Goal: Task Accomplishment & Management: Manage account settings

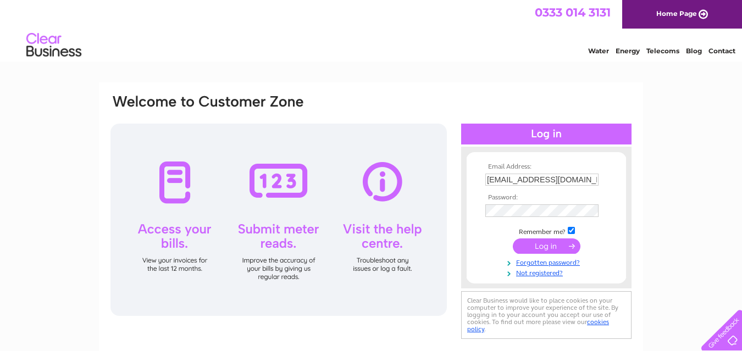
click at [536, 243] on input "submit" at bounding box center [547, 246] width 68 height 15
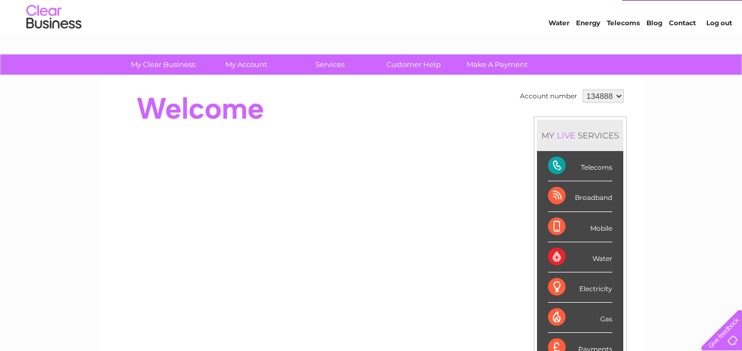
scroll to position [56, 0]
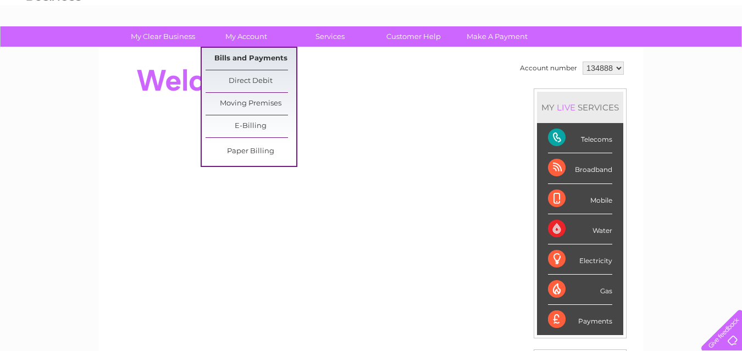
click at [239, 54] on link "Bills and Payments" at bounding box center [251, 59] width 91 height 22
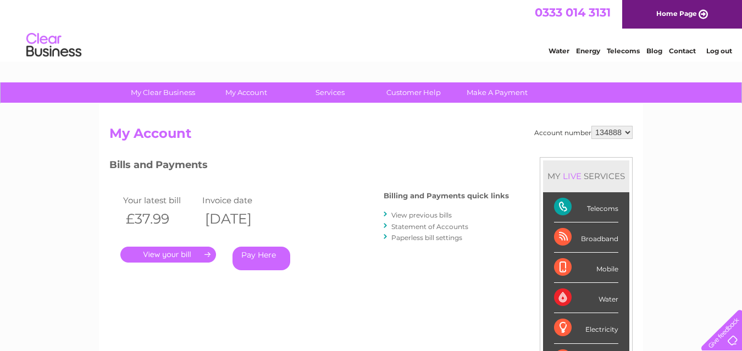
click at [171, 254] on link "." at bounding box center [168, 255] width 96 height 16
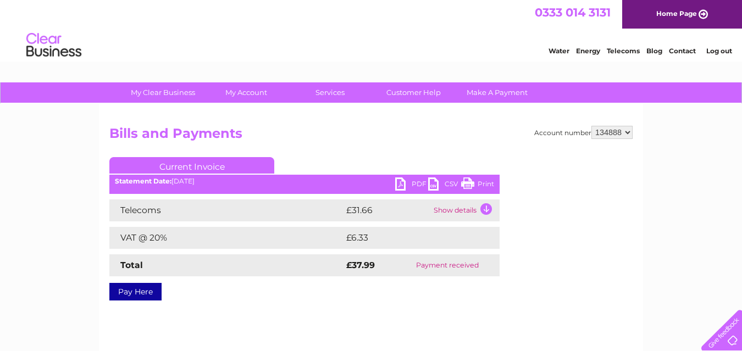
click at [464, 180] on link "Print" at bounding box center [477, 186] width 33 height 16
click at [715, 49] on link "Log out" at bounding box center [719, 51] width 26 height 8
